Goal: Task Accomplishment & Management: Manage account settings

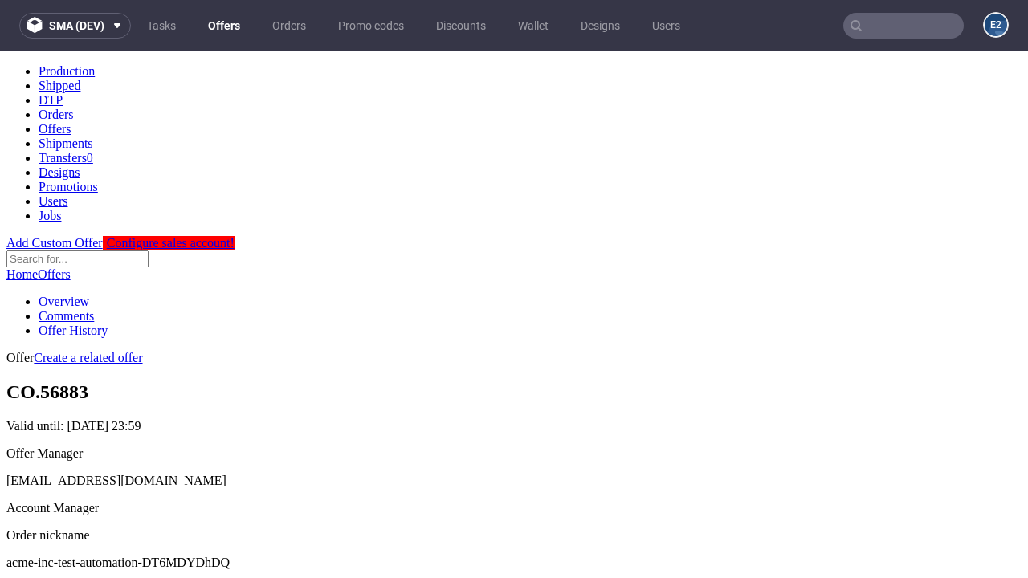
scroll to position [159, 0]
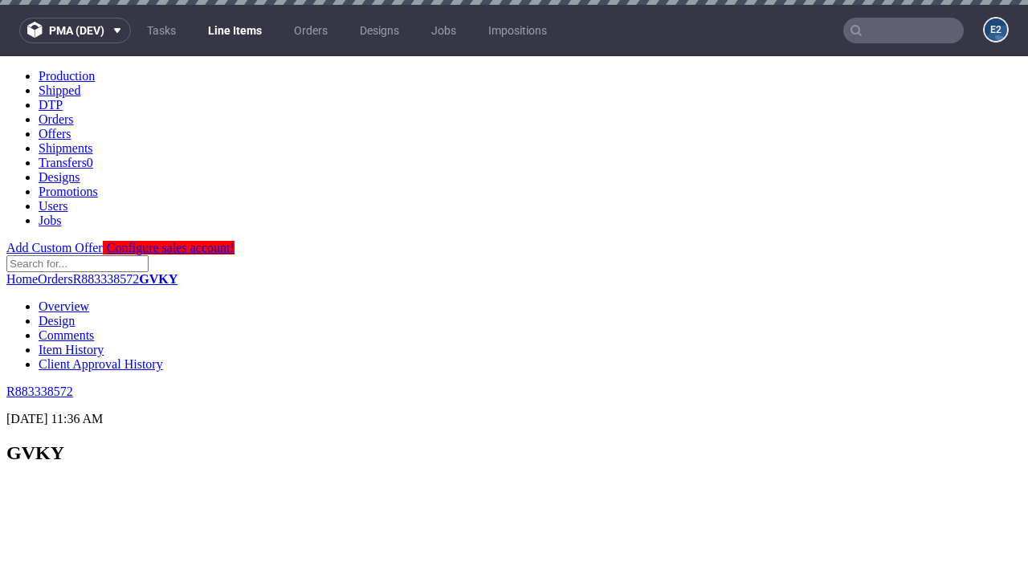
scroll to position [1629, 0]
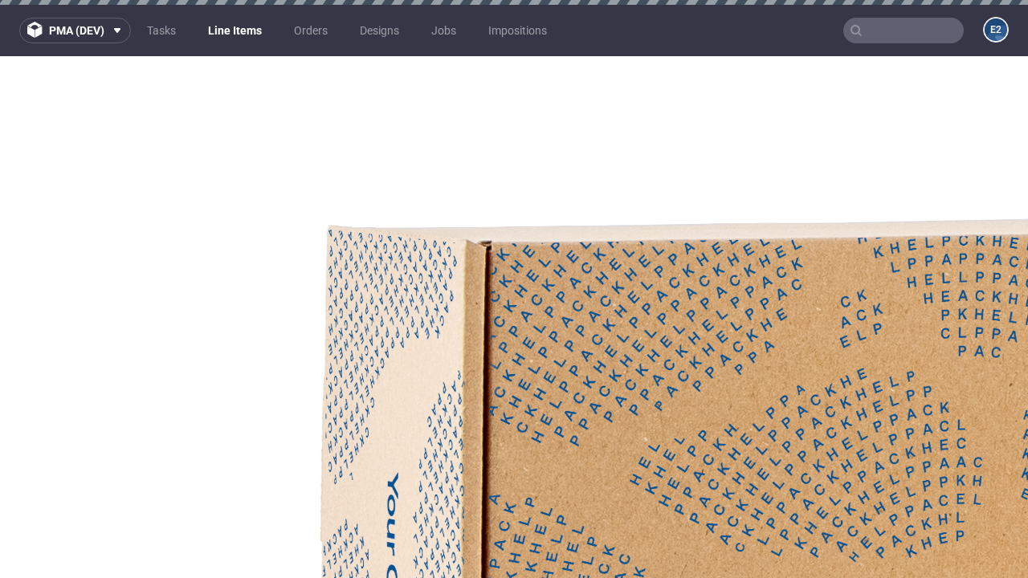
select select "accepted"
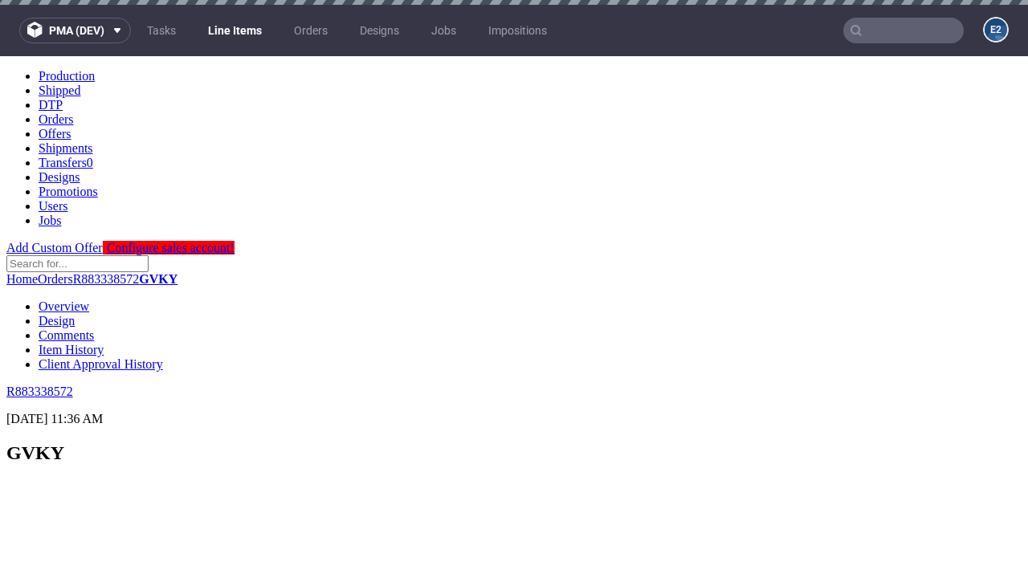
scroll to position [2737, 0]
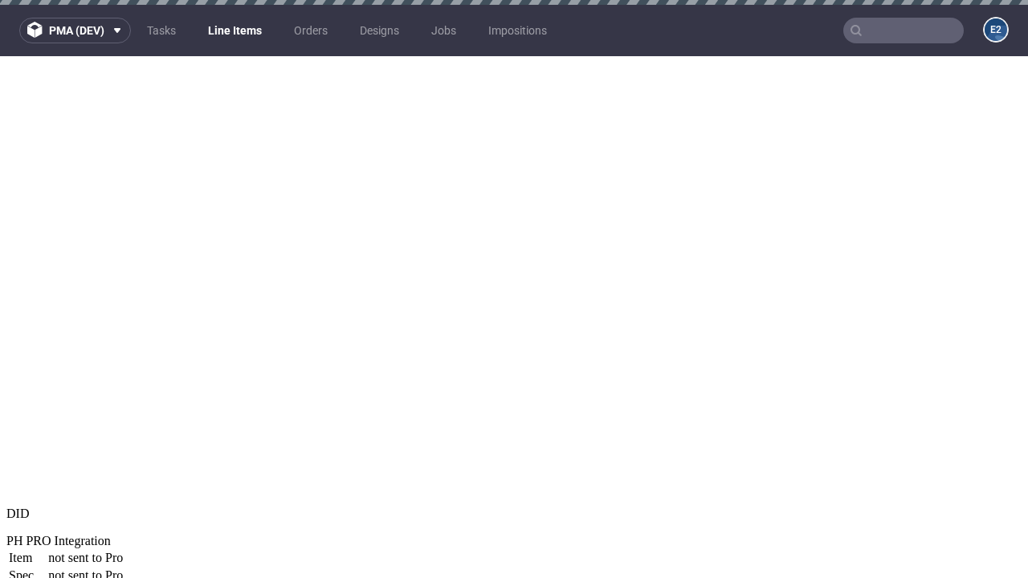
select select "received"
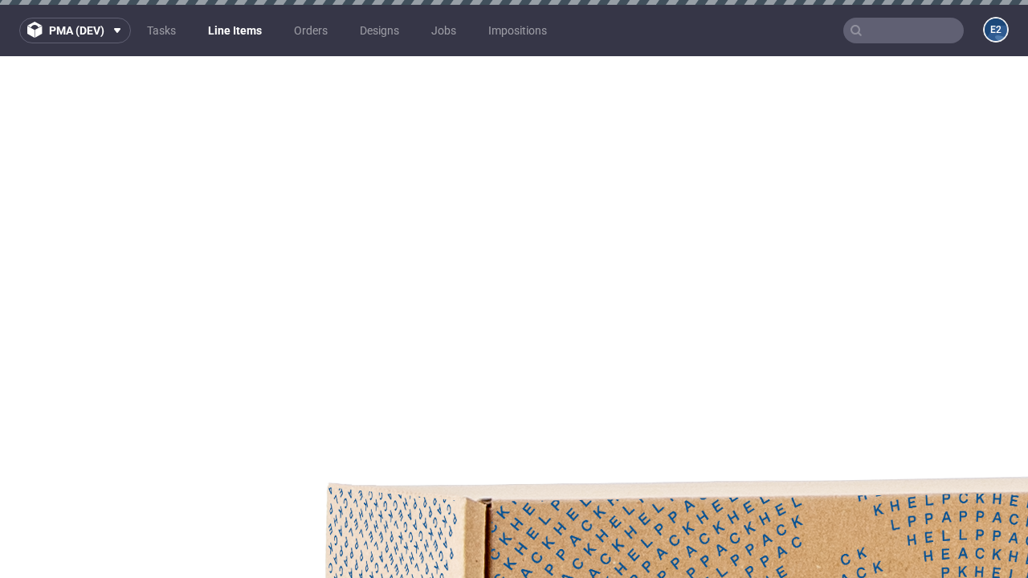
select select "accepted_dtp_issue_reprint"
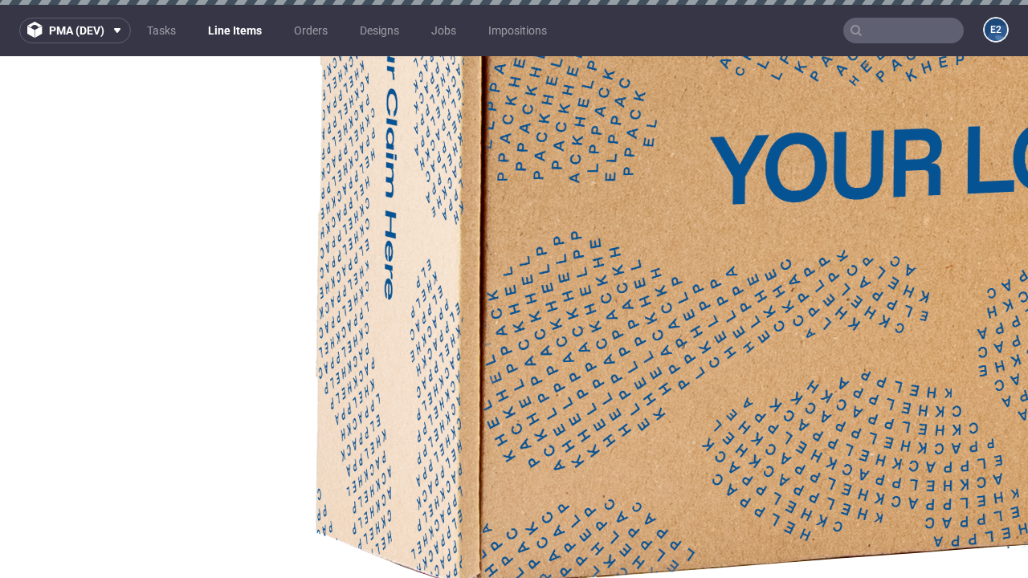
scroll to position [2862, 0]
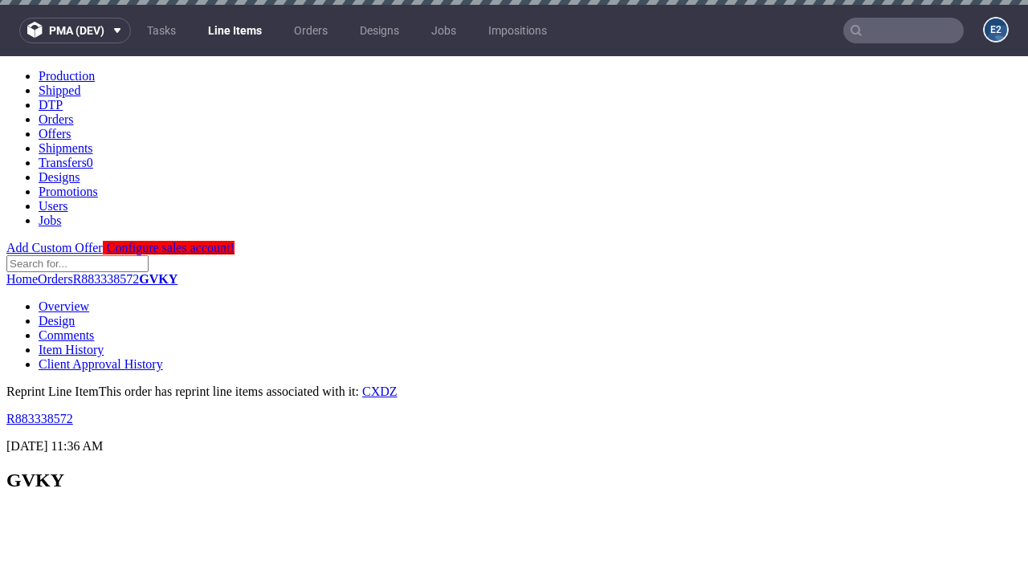
scroll to position [0, 0]
